Goal: Task Accomplishment & Management: Manage account settings

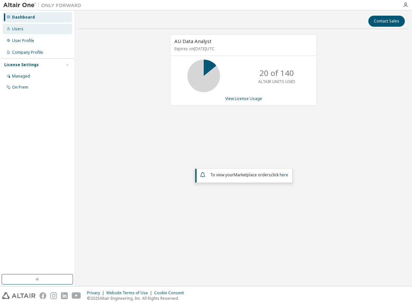
click at [23, 32] on div "Users" at bounding box center [37, 29] width 69 height 10
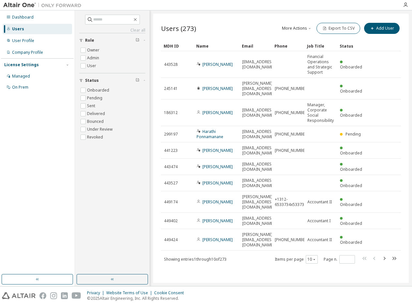
click at [302, 26] on button "More Actions" at bounding box center [296, 28] width 31 height 11
click at [233, 240] on div "Users (273) More Actions Import From CSV Export To CSV Add User Clear Load Save…" at bounding box center [281, 148] width 256 height 269
click at [96, 21] on input "text" at bounding box center [112, 19] width 39 height 7
